Goal: Information Seeking & Learning: Learn about a topic

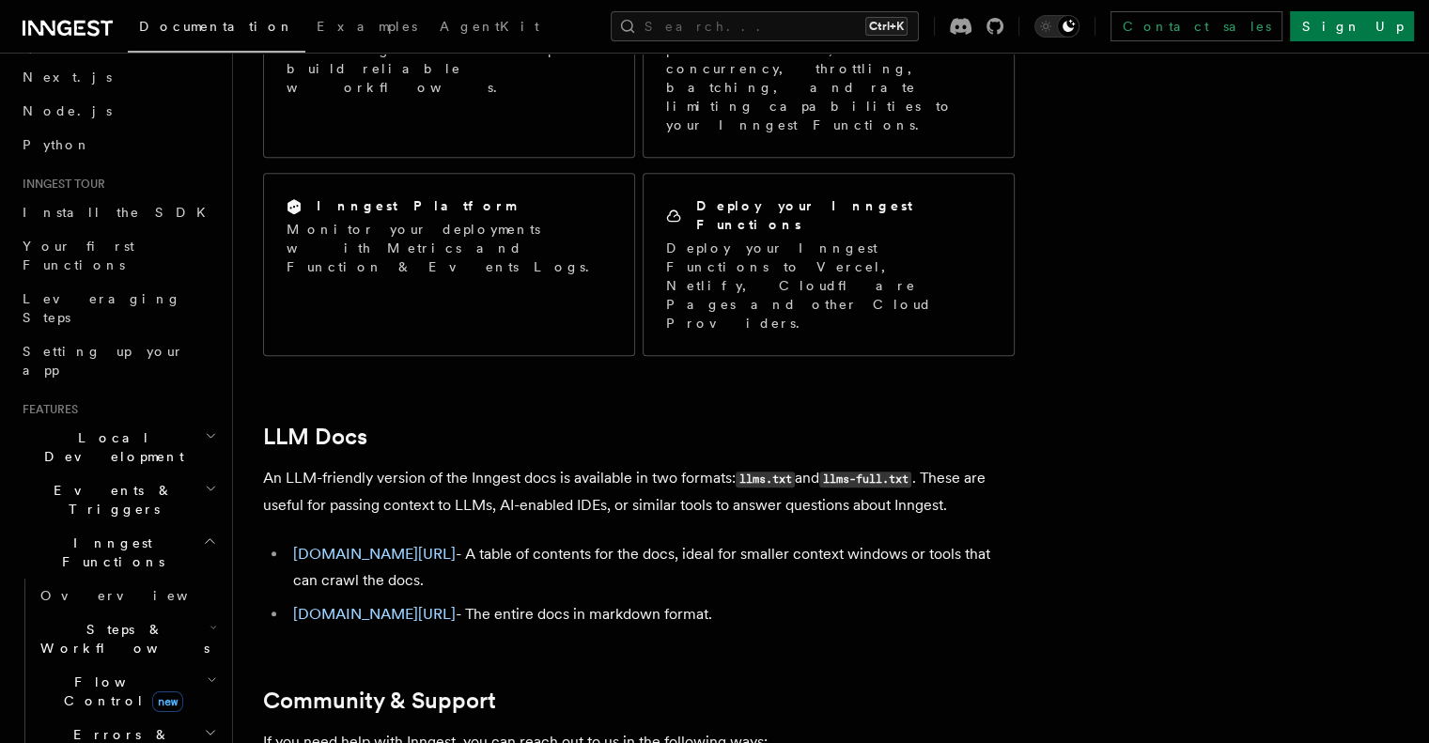
scroll to position [188, 0]
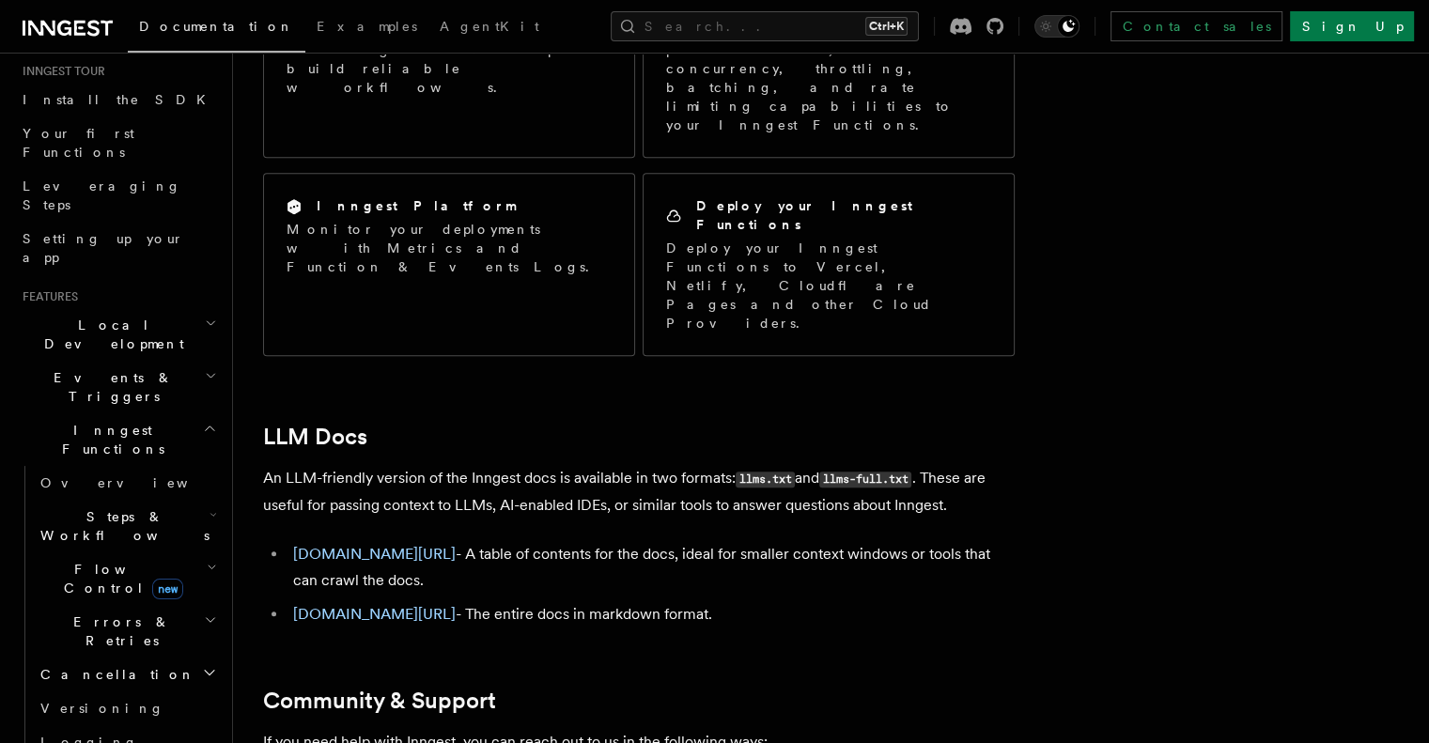
click at [96, 560] on span "Flow Control new" at bounding box center [120, 579] width 174 height 38
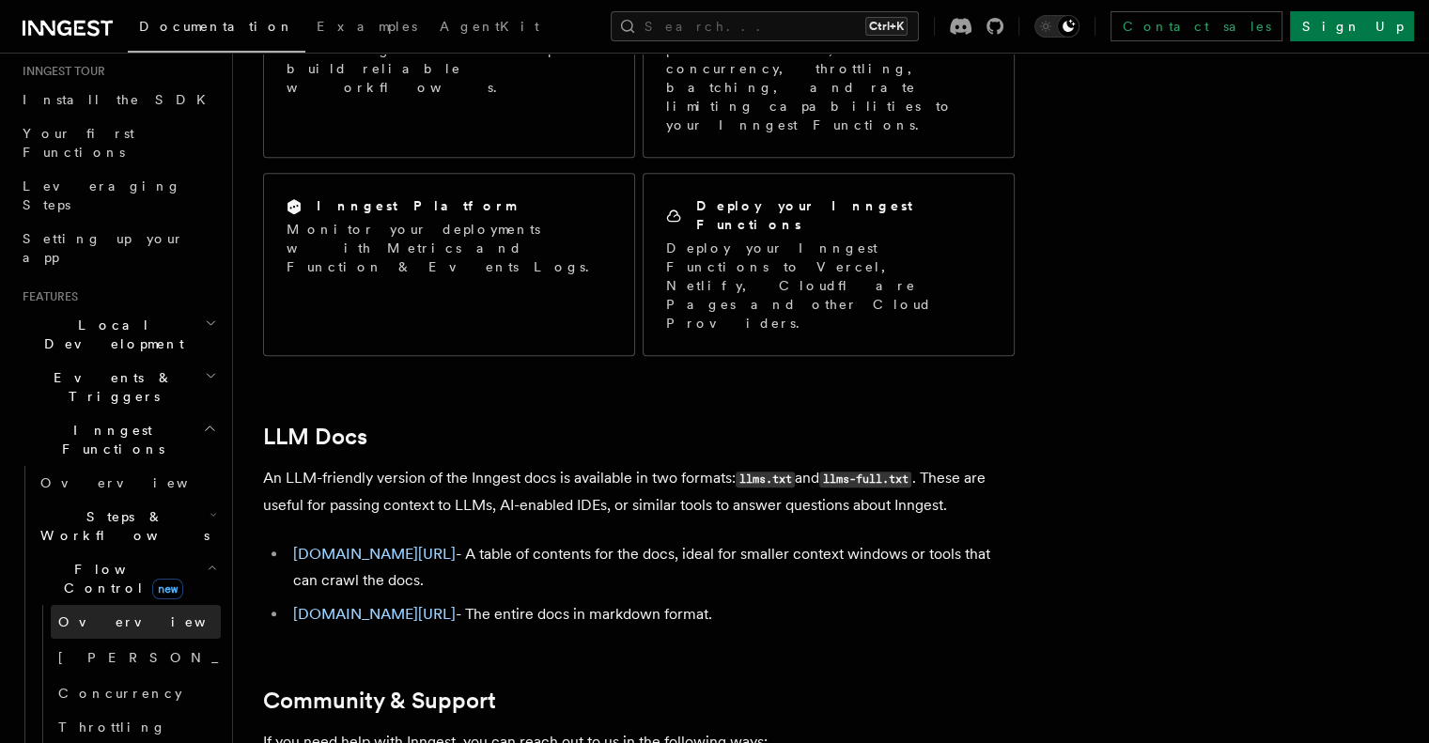
click at [90, 614] on span "Overview" at bounding box center [155, 621] width 194 height 15
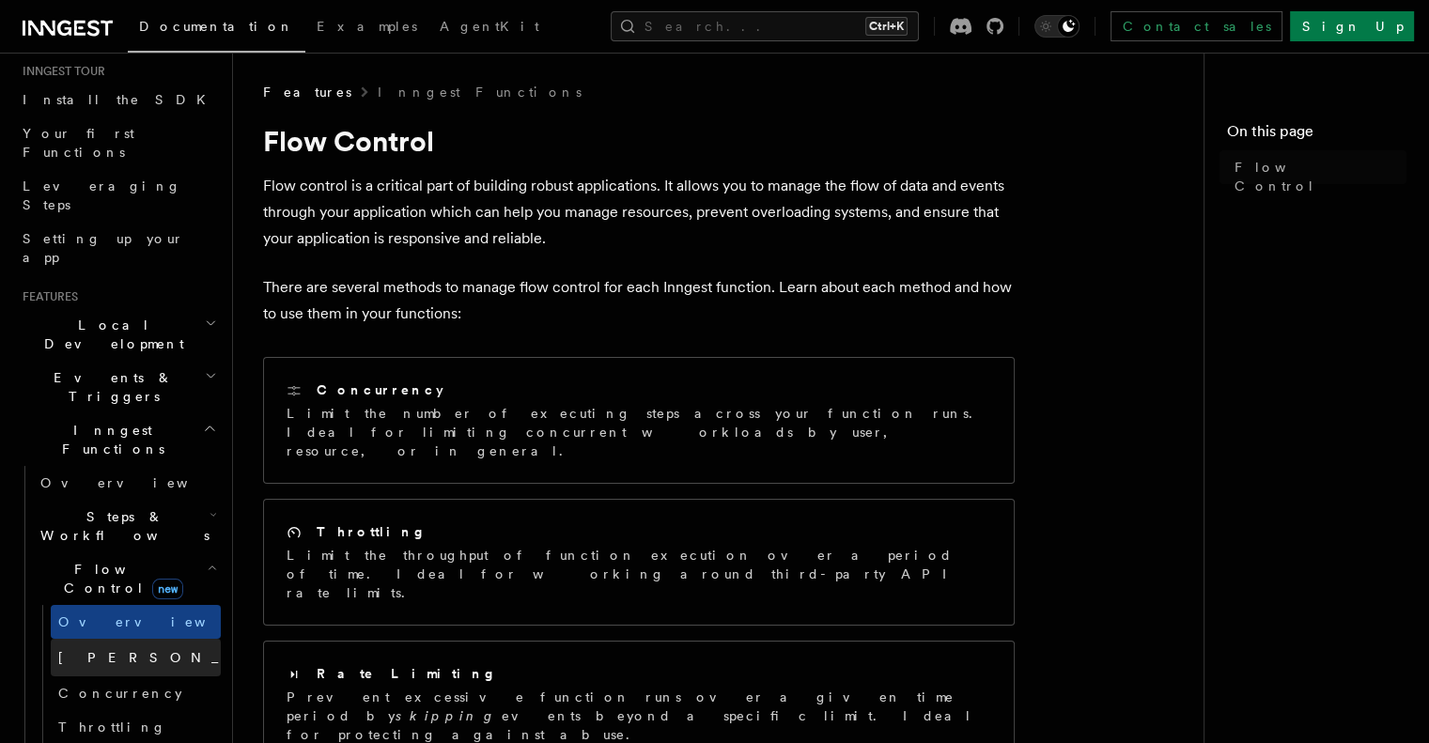
click at [96, 650] on span "[PERSON_NAME]" at bounding box center [195, 657] width 275 height 15
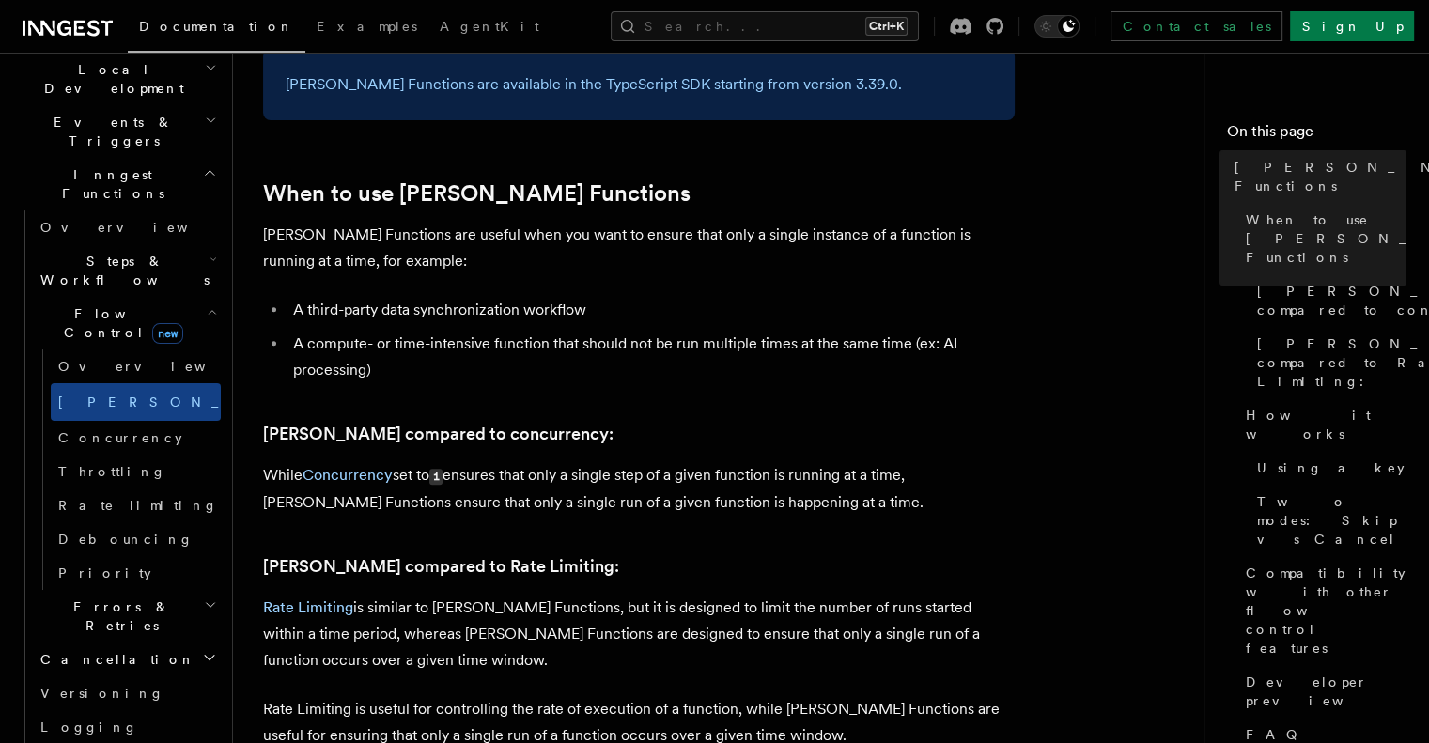
scroll to position [470, 0]
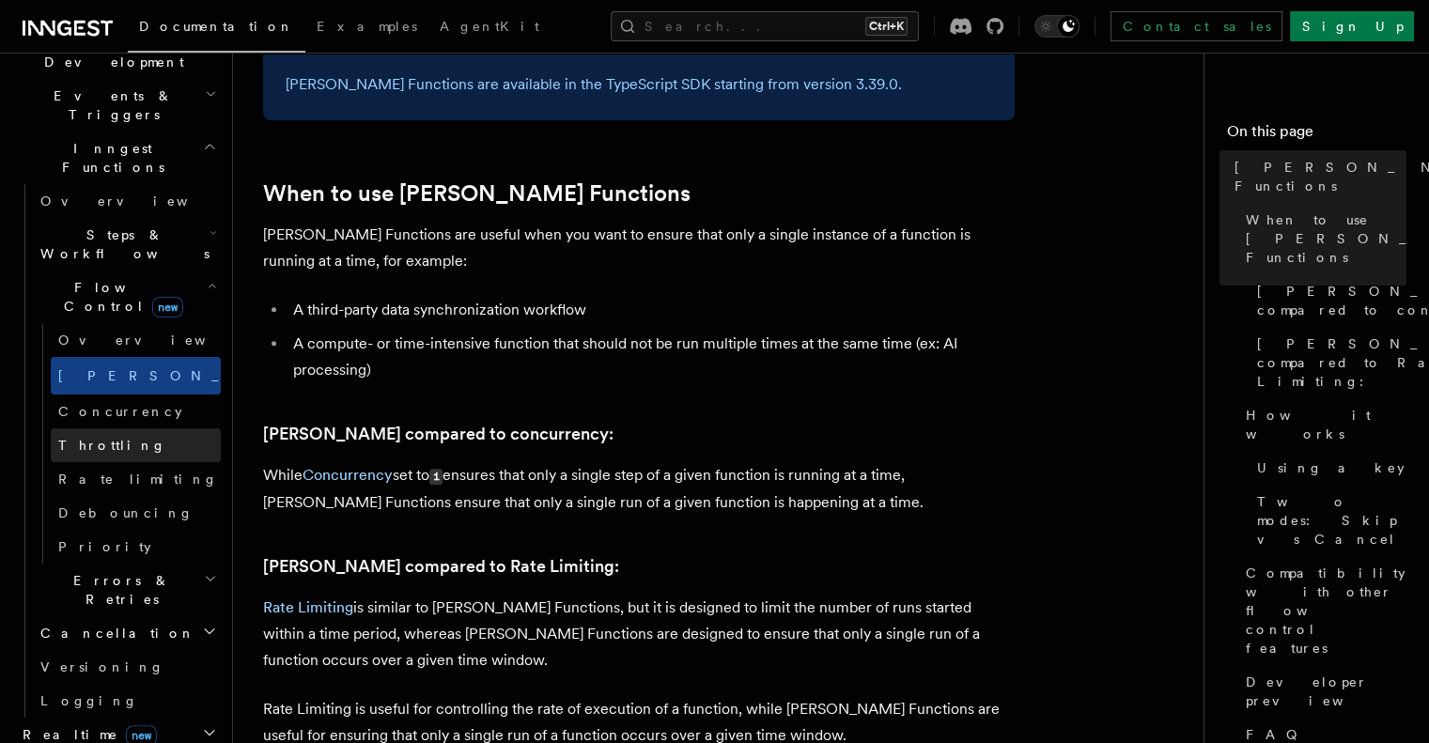
click at [121, 428] on link "Throttling" at bounding box center [136, 445] width 170 height 34
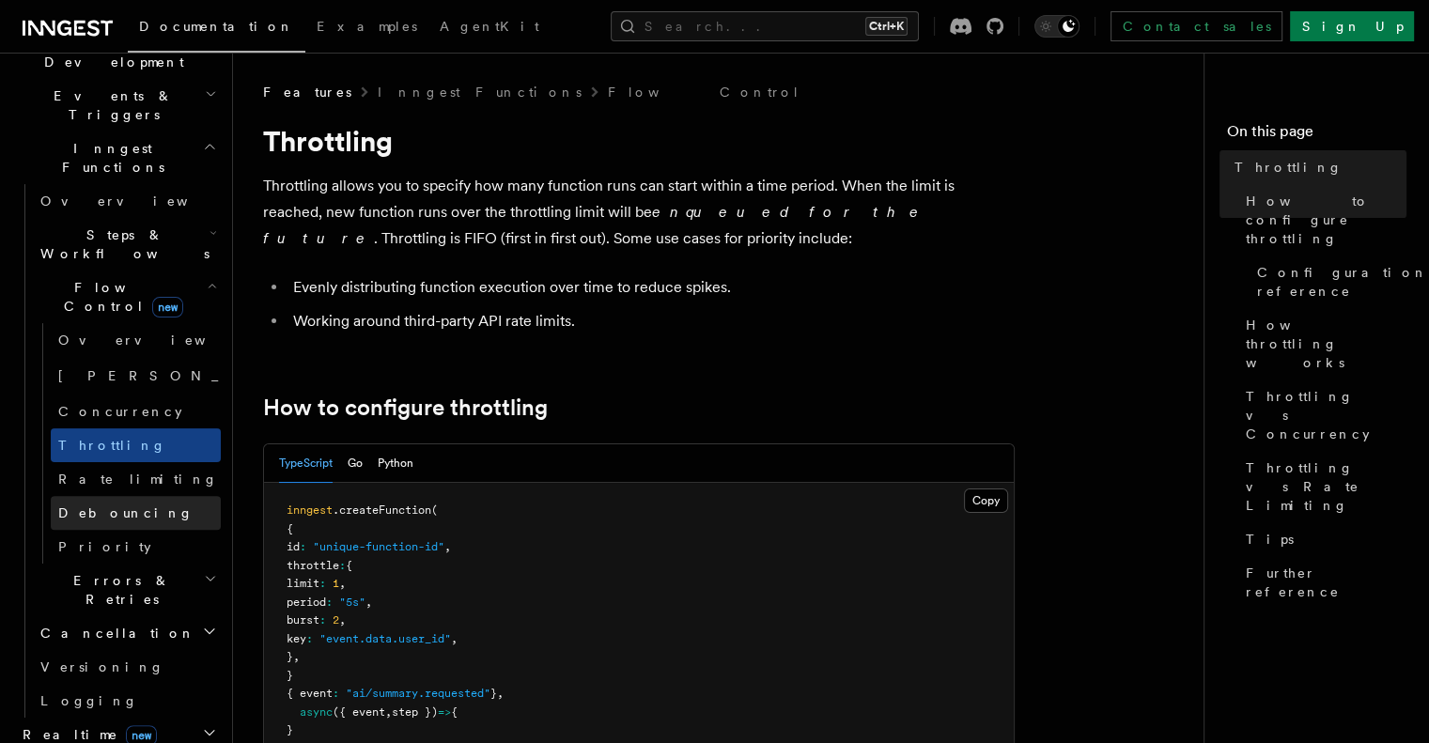
click at [124, 505] on span "Debouncing" at bounding box center [125, 512] width 135 height 15
